Goal: Download file/media

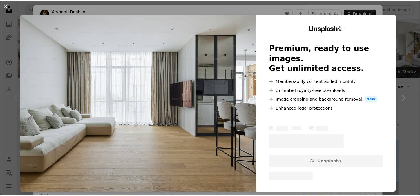
scroll to position [41, 0]
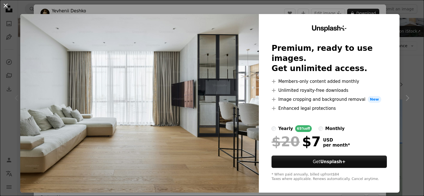
click at [9, 6] on button "An X shape" at bounding box center [5, 5] width 7 height 7
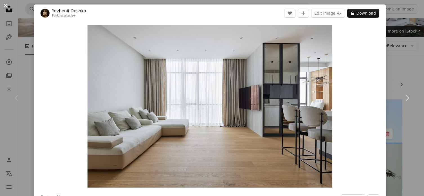
click at [8, 5] on button "An X shape" at bounding box center [5, 5] width 7 height 7
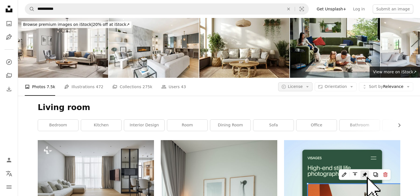
click at [305, 86] on button "A copyright icon © License Arrow down" at bounding box center [295, 86] width 35 height 9
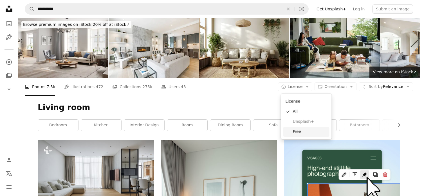
click at [307, 132] on span "Free" at bounding box center [310, 132] width 34 height 6
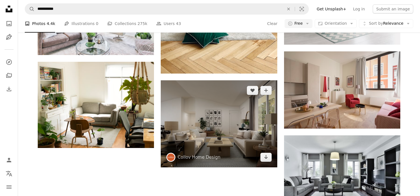
scroll to position [651, 0]
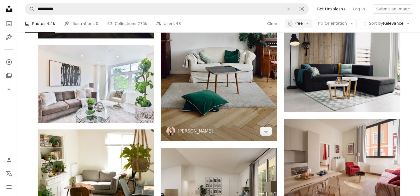
click at [215, 109] on img at bounding box center [219, 54] width 116 height 174
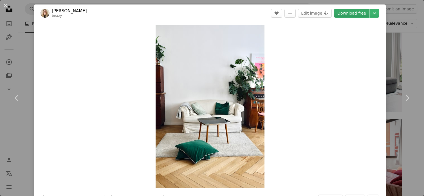
click at [346, 14] on link "Download free" at bounding box center [351, 13] width 35 height 9
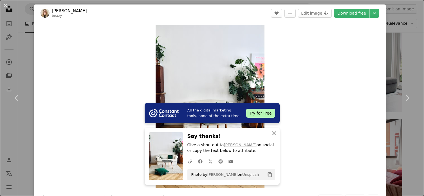
click at [271, 134] on icon "An X shape" at bounding box center [274, 133] width 7 height 7
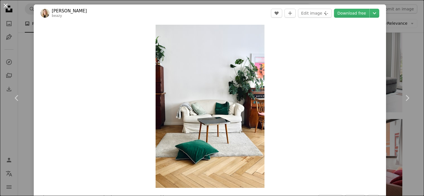
click at [6, 7] on button "An X shape" at bounding box center [5, 5] width 7 height 7
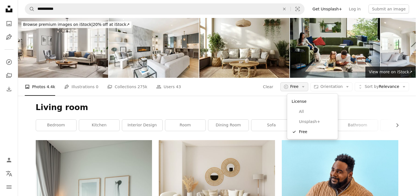
click at [305, 87] on icon "Arrow down" at bounding box center [302, 86] width 5 height 5
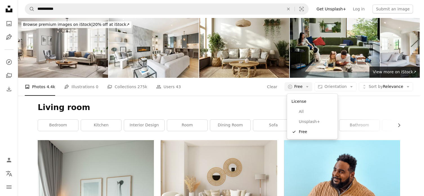
click at [71, 9] on body "**********" at bounding box center [210, 98] width 420 height 196
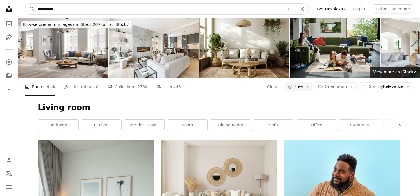
click at [70, 9] on input "**********" at bounding box center [159, 9] width 248 height 11
type input "*"
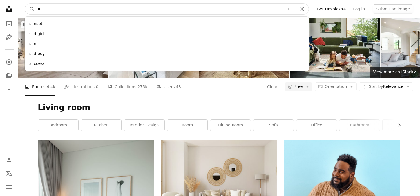
type input "*"
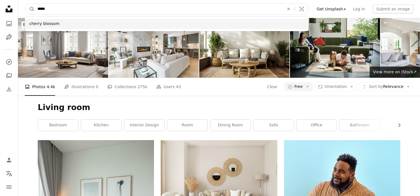
type input "*****"
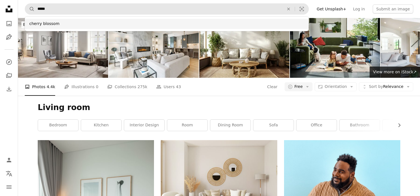
click at [39, 24] on div "cherry blossom" at bounding box center [167, 24] width 284 height 10
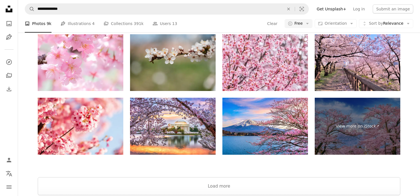
scroll to position [1169, 0]
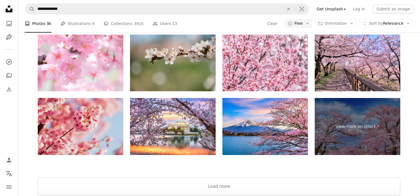
click at [75, 111] on img at bounding box center [81, 126] width 86 height 57
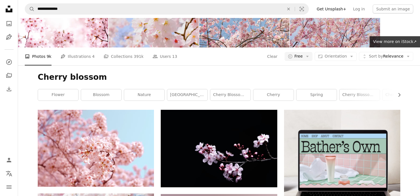
scroll to position [0, 0]
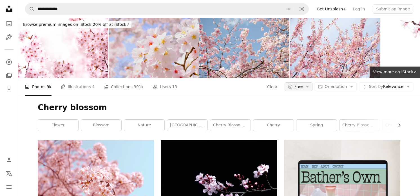
click at [303, 87] on span "Free" at bounding box center [298, 87] width 8 height 6
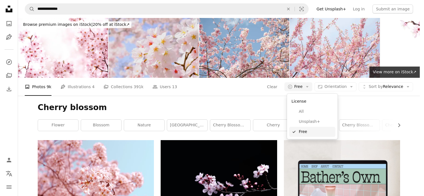
click at [307, 129] on span "Free" at bounding box center [316, 132] width 34 height 6
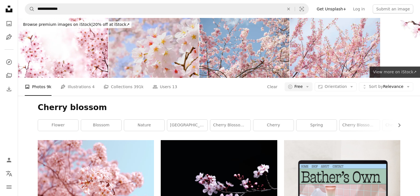
click at [385, 73] on span "View more on iStock ↗" at bounding box center [395, 72] width 44 height 5
click at [303, 87] on span "Free" at bounding box center [298, 87] width 8 height 6
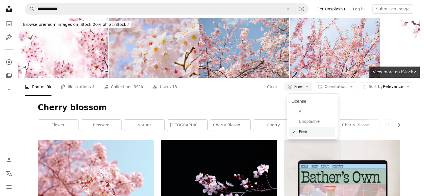
click at [301, 136] on link "A checkmark Free" at bounding box center [312, 132] width 46 height 10
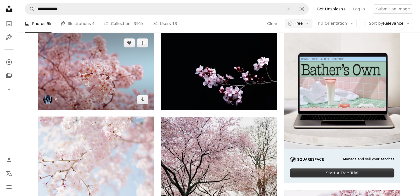
scroll to position [107, 0]
click at [121, 81] on img at bounding box center [96, 71] width 116 height 77
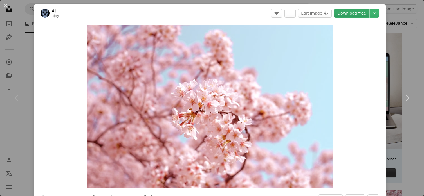
click at [356, 13] on link "Download free" at bounding box center [351, 13] width 35 height 9
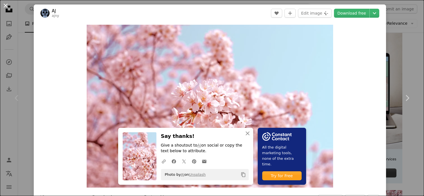
click at [7, 8] on button "An X shape" at bounding box center [5, 5] width 7 height 7
